Goal: Find contact information: Find contact information

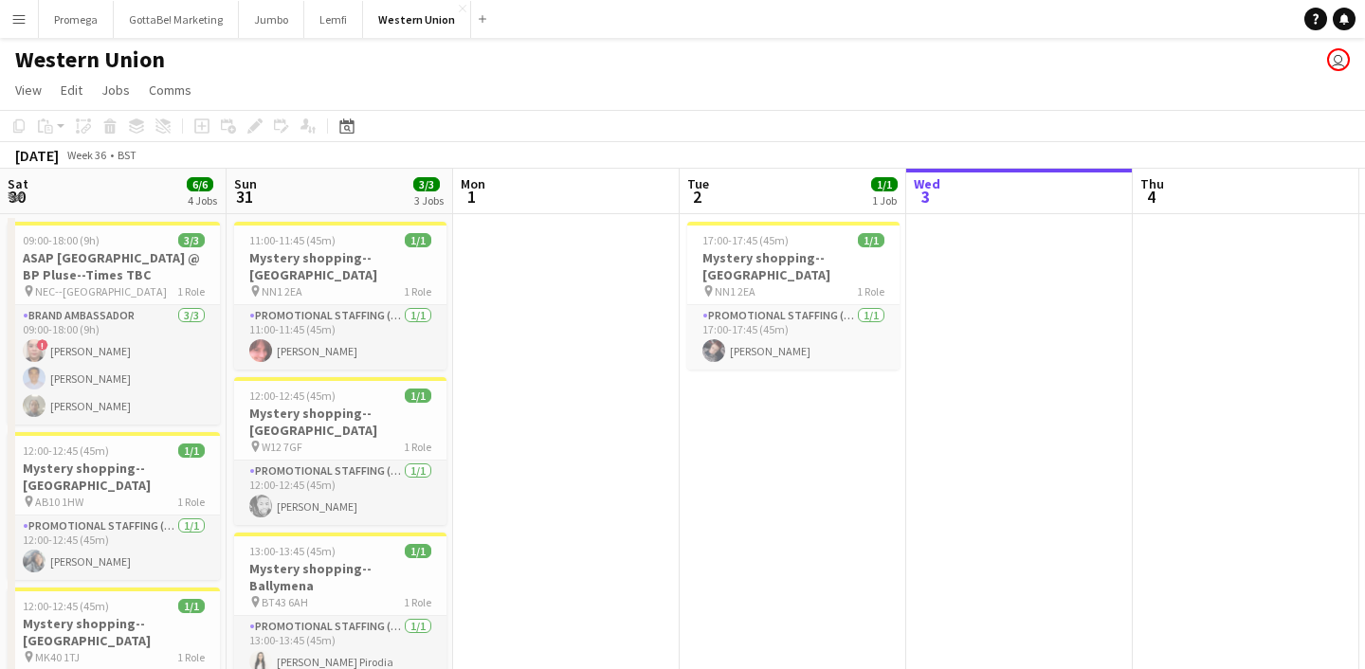
scroll to position [0, 867]
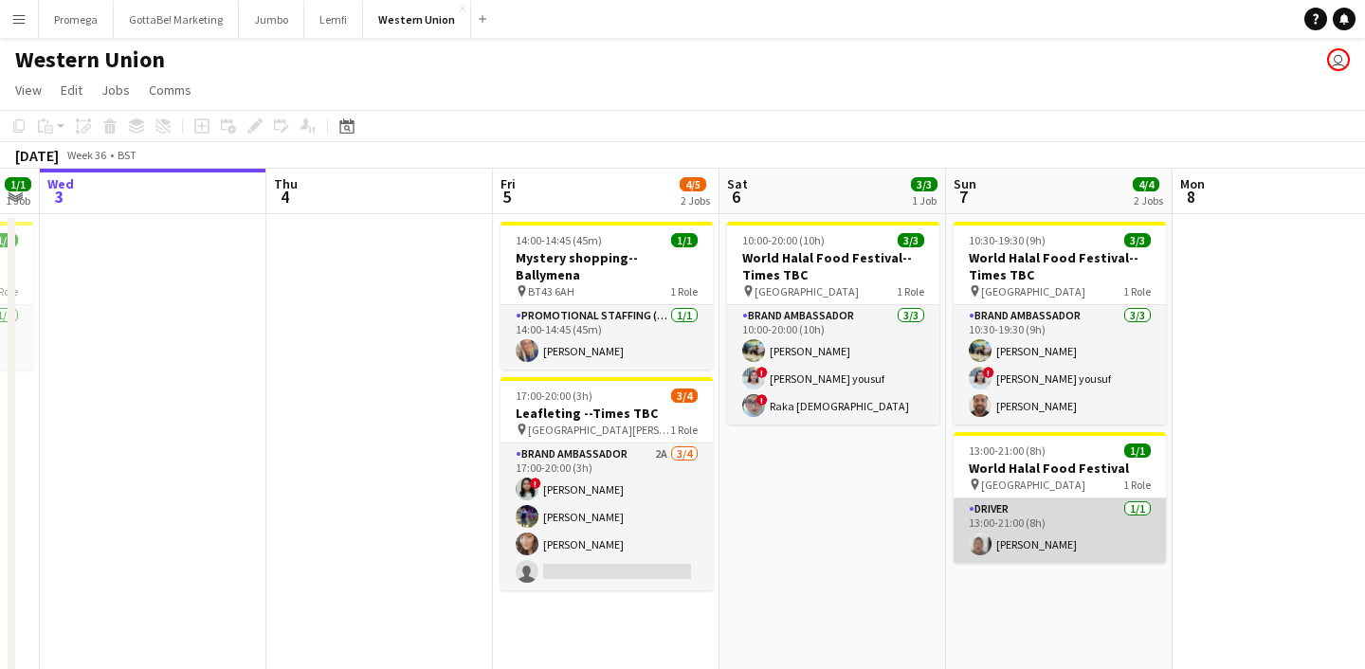
click at [1012, 541] on app-card-role "Driver [DATE] 13:00-21:00 (8h) [PERSON_NAME]" at bounding box center [1060, 531] width 212 height 64
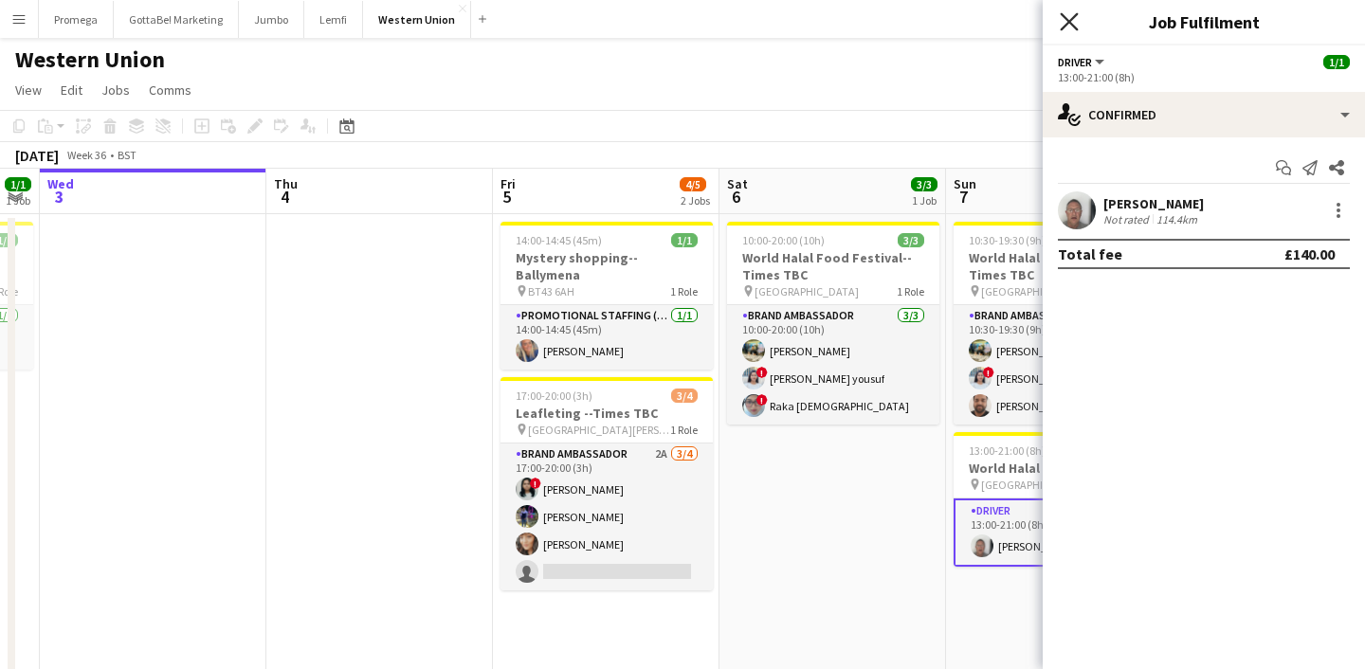
click at [1070, 22] on icon at bounding box center [1069, 21] width 18 height 18
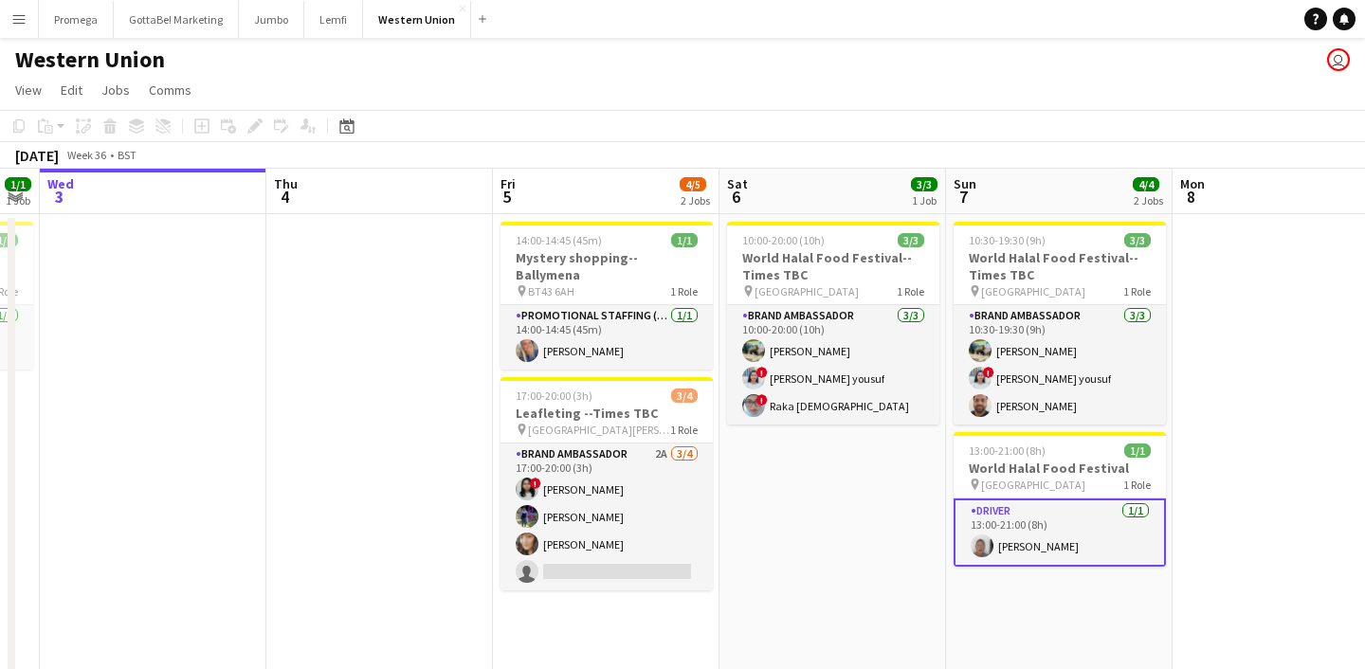
click at [1056, 543] on app-card-role "Driver [DATE] 13:00-21:00 (8h) [PERSON_NAME]" at bounding box center [1060, 533] width 212 height 68
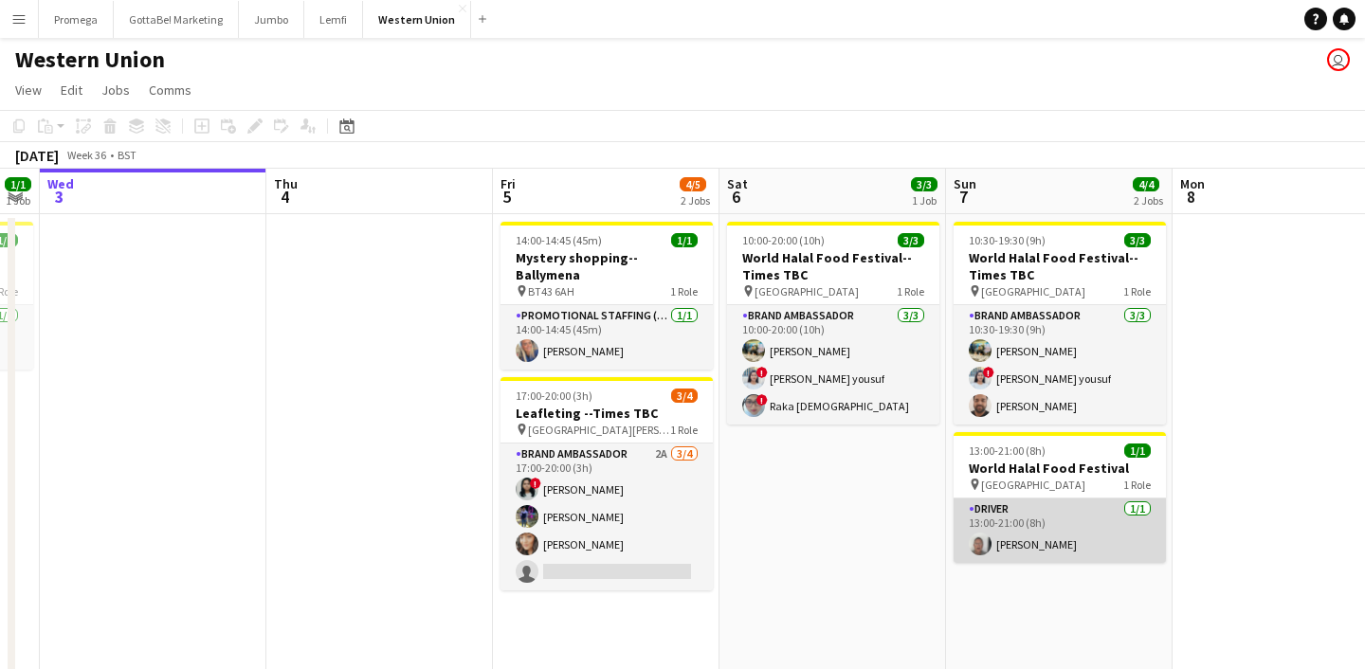
click at [1014, 553] on app-card-role "Driver [DATE] 13:00-21:00 (8h) [PERSON_NAME]" at bounding box center [1060, 531] width 212 height 64
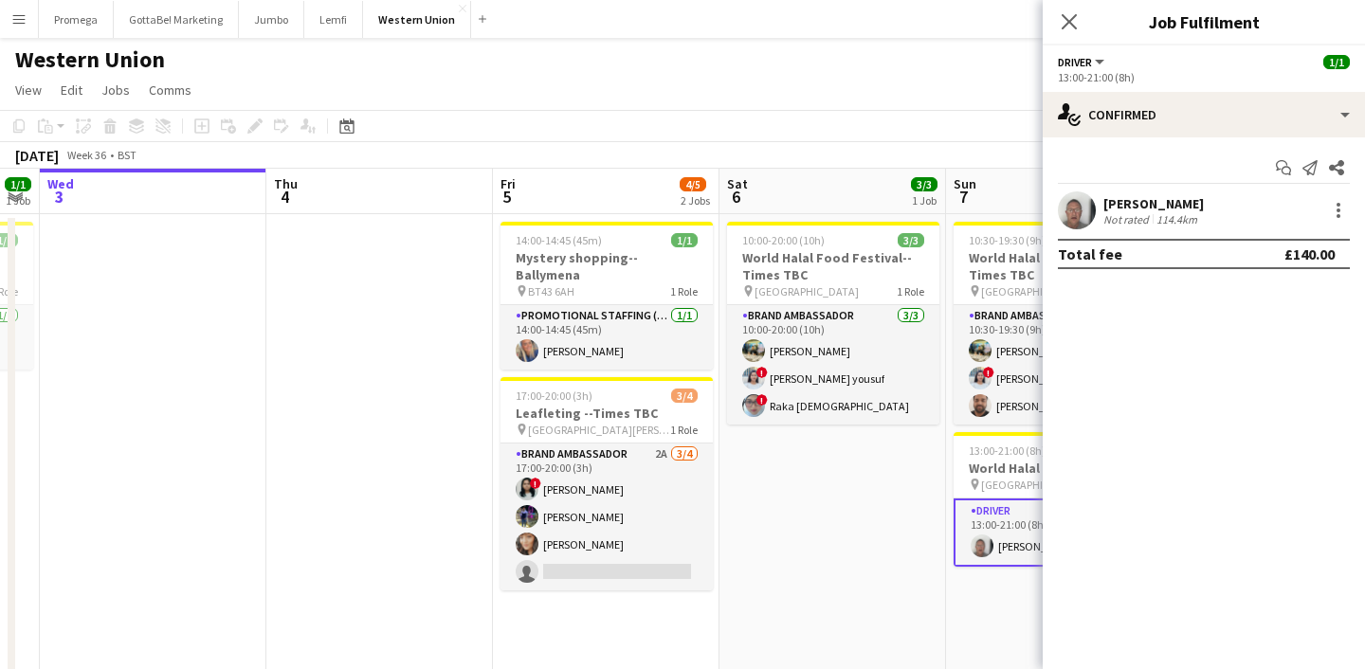
click at [1178, 204] on div "[PERSON_NAME]" at bounding box center [1154, 203] width 100 height 17
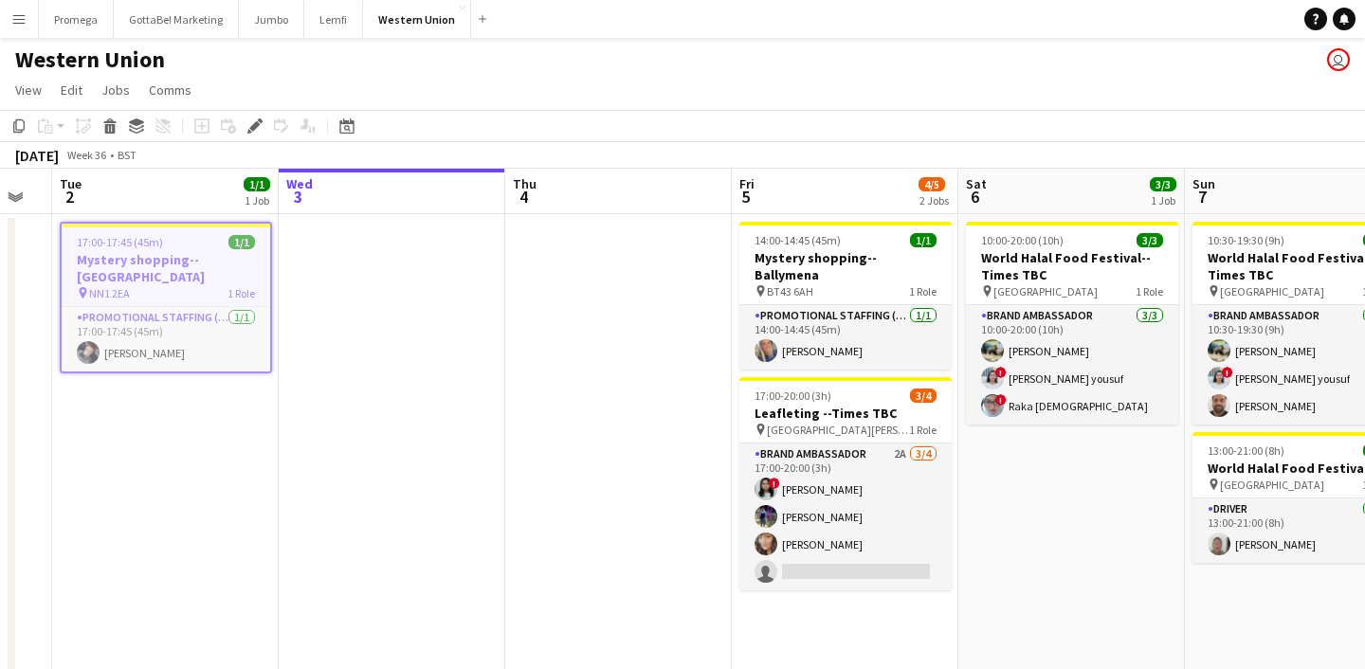
scroll to position [0, 806]
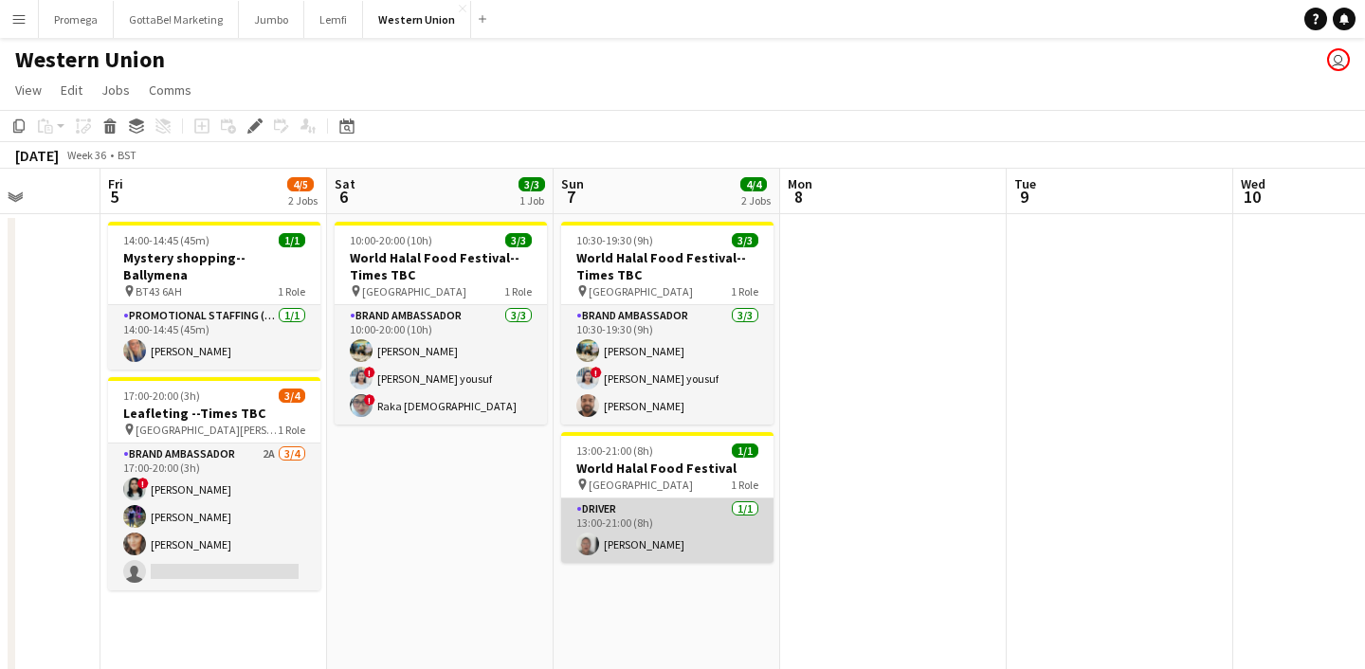
click at [648, 539] on app-card-role "Driver [DATE] 13:00-21:00 (8h) [PERSON_NAME]" at bounding box center [667, 531] width 212 height 64
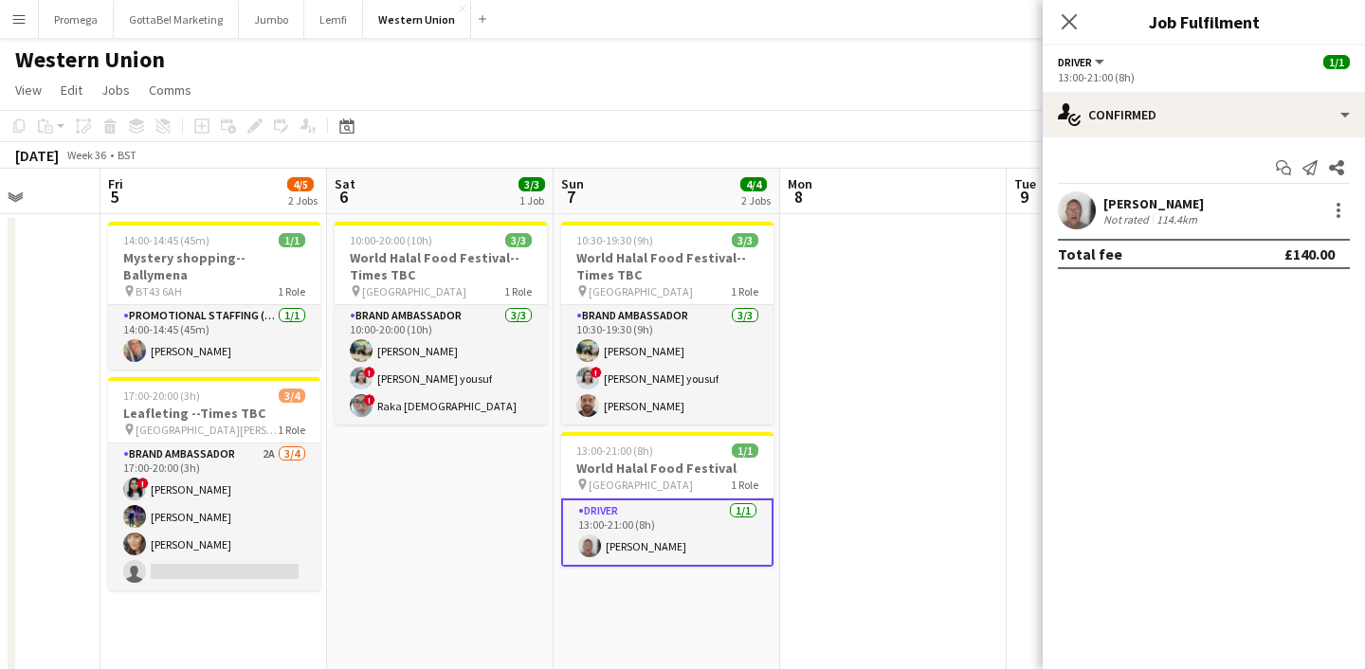
click at [1085, 201] on app-user-avatar at bounding box center [1077, 211] width 38 height 38
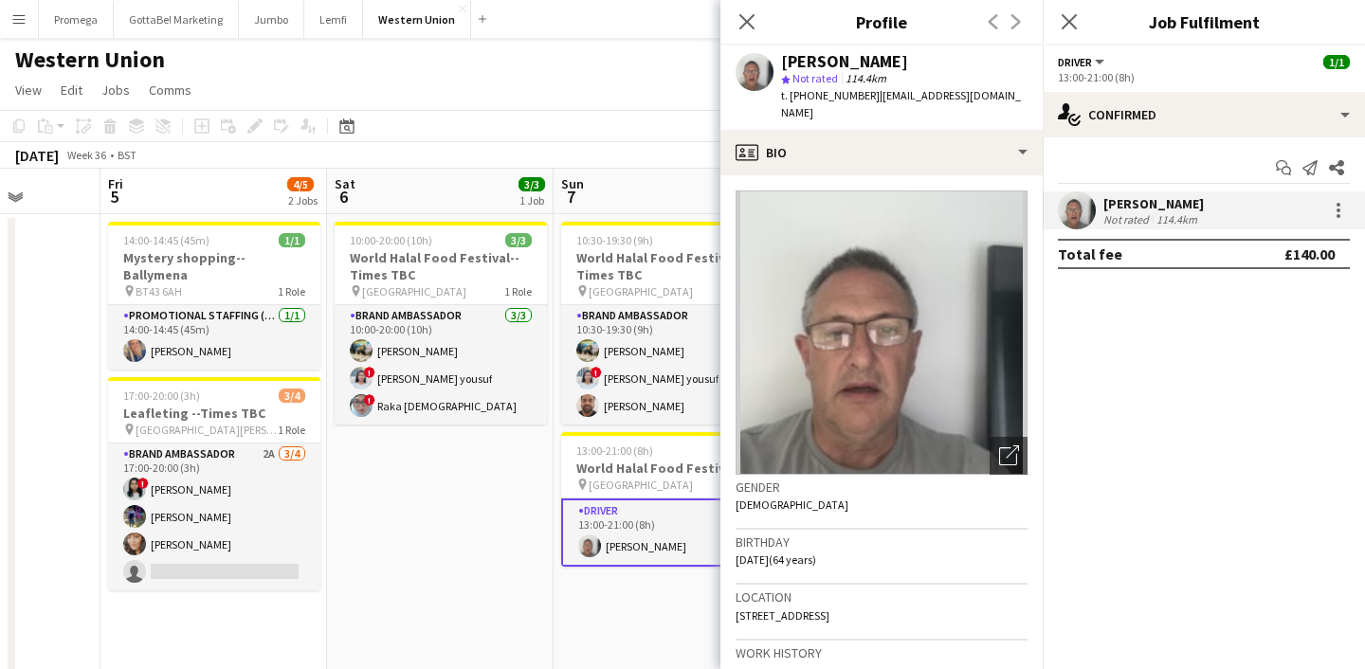
drag, startPoint x: 868, startPoint y: 95, endPoint x: 807, endPoint y: 98, distance: 61.7
click at [807, 97] on span "t. [PHONE_NUMBER]" at bounding box center [830, 95] width 99 height 14
copy span "07545570057"
